Goal: Transaction & Acquisition: Book appointment/travel/reservation

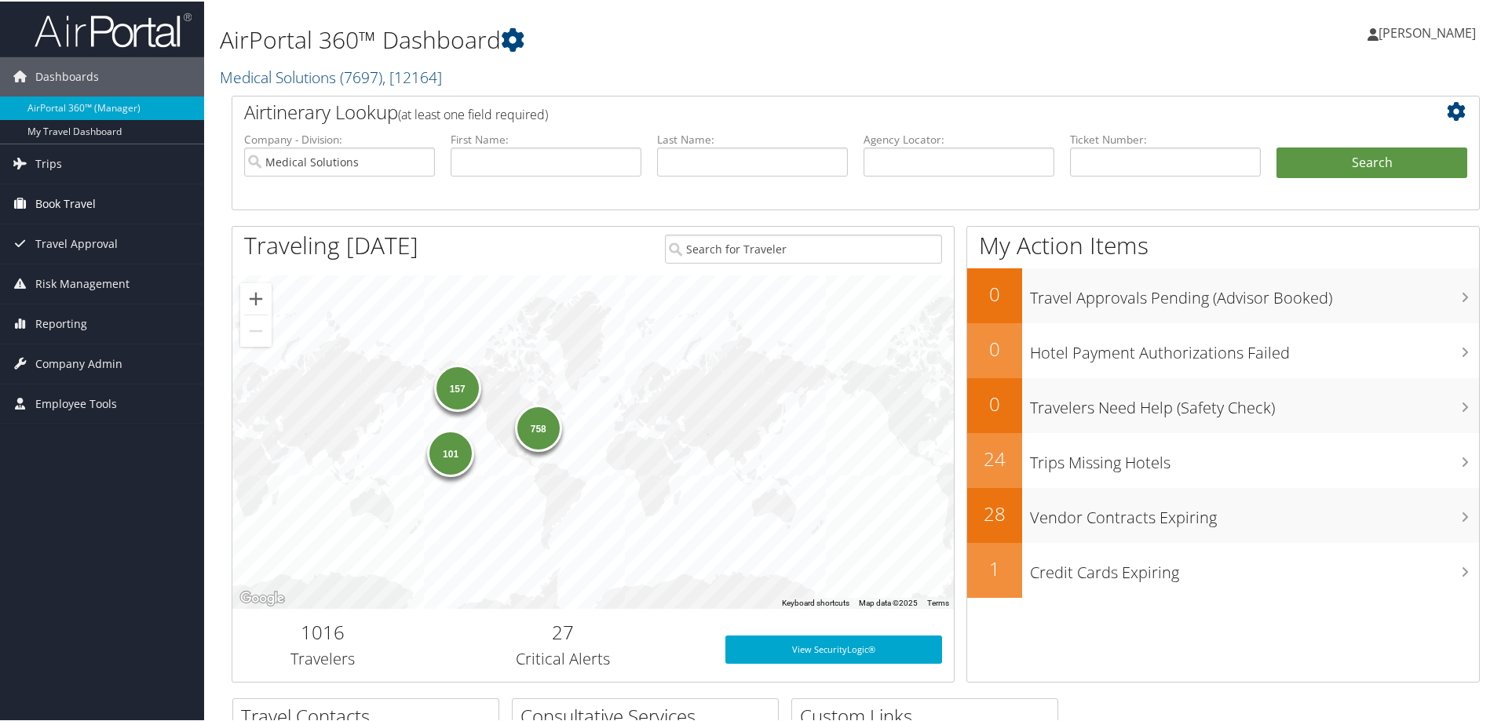
click at [73, 205] on span "Book Travel" at bounding box center [65, 202] width 60 height 39
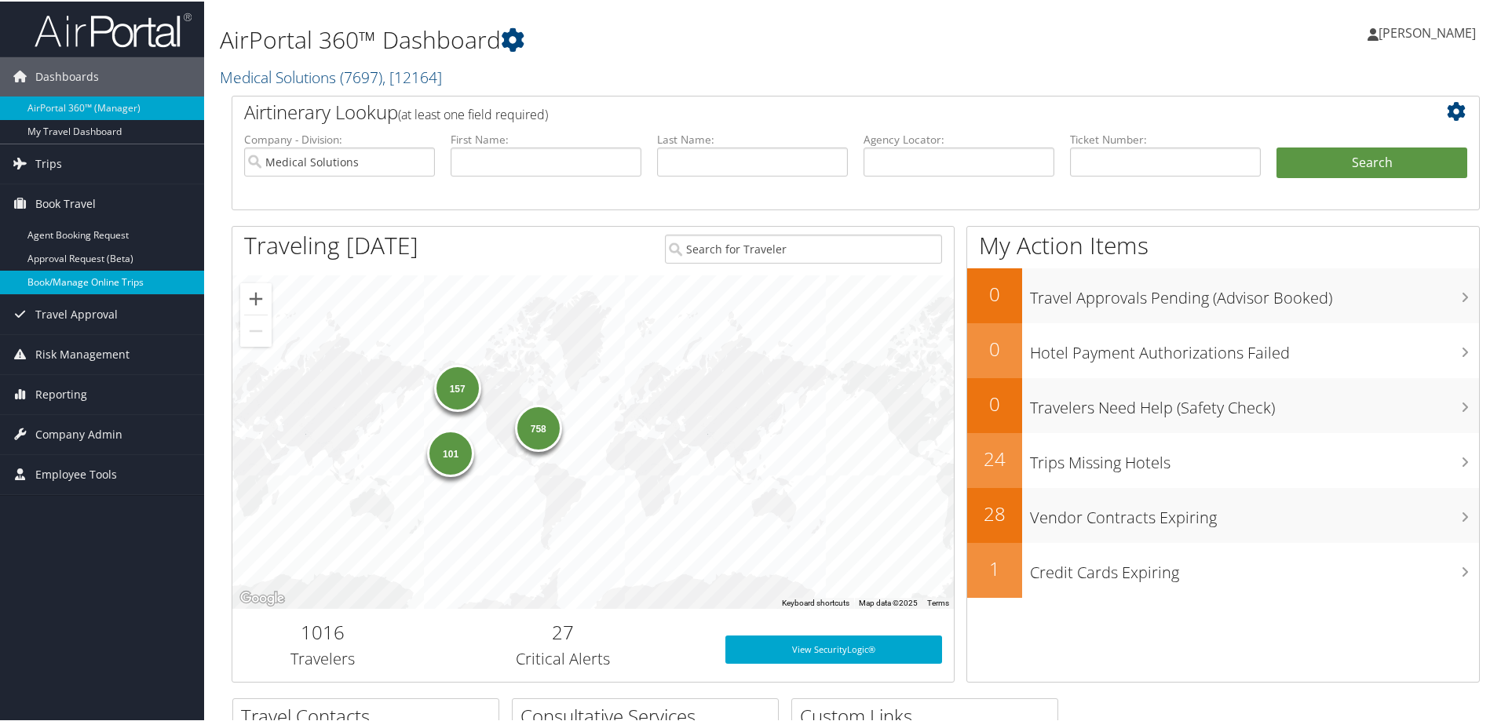
click at [64, 279] on link "Book/Manage Online Trips" at bounding box center [102, 281] width 204 height 24
